Goal: Check status: Check status

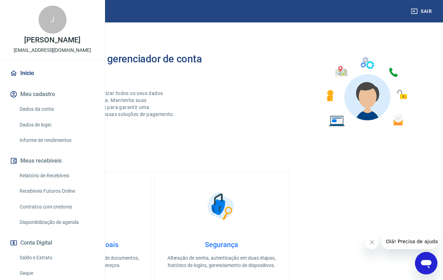
scroll to position [86, 0]
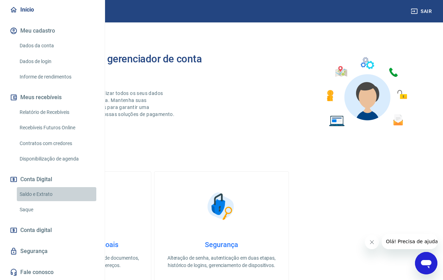
click at [63, 194] on link "Saldo e Extrato" at bounding box center [57, 194] width 80 height 14
